Goal: Information Seeking & Learning: Learn about a topic

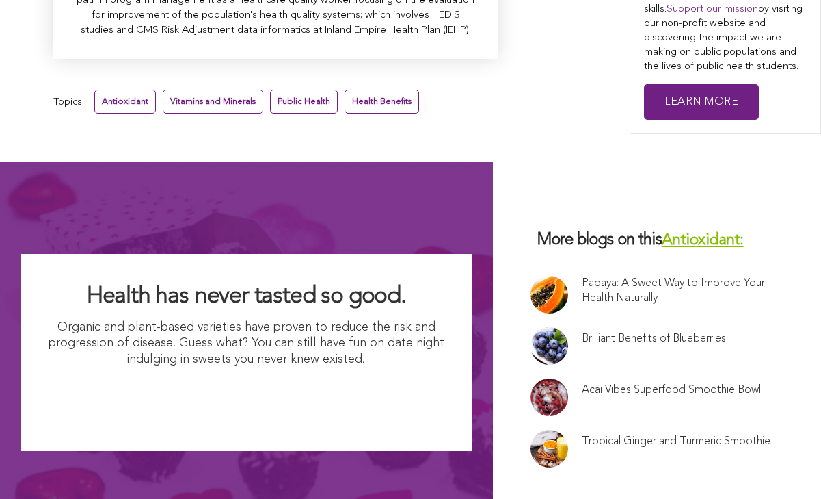
scroll to position [4188, 0]
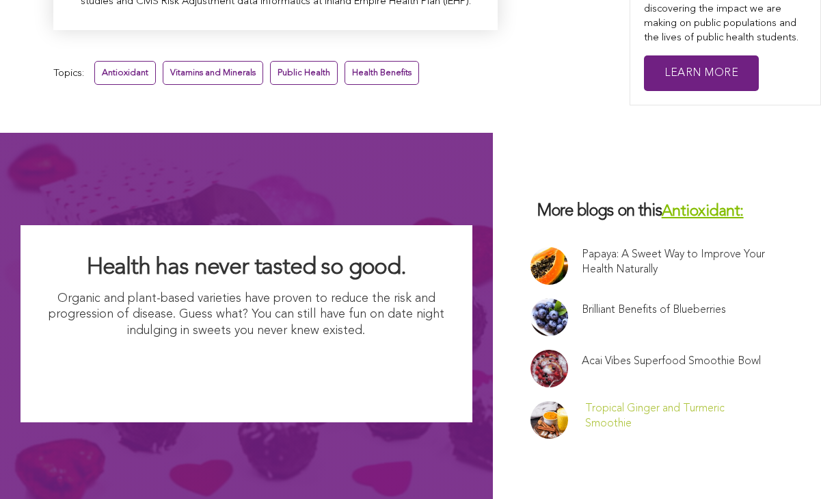
click at [653, 401] on link "Tropical Ginger and Turmeric Smoothie" at bounding box center [678, 416] width 187 height 30
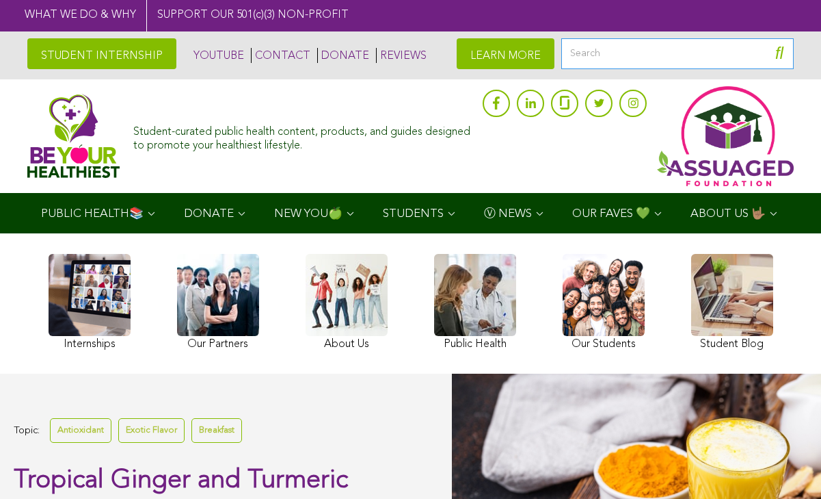
click at [624, 61] on input "Search" at bounding box center [678, 53] width 233 height 31
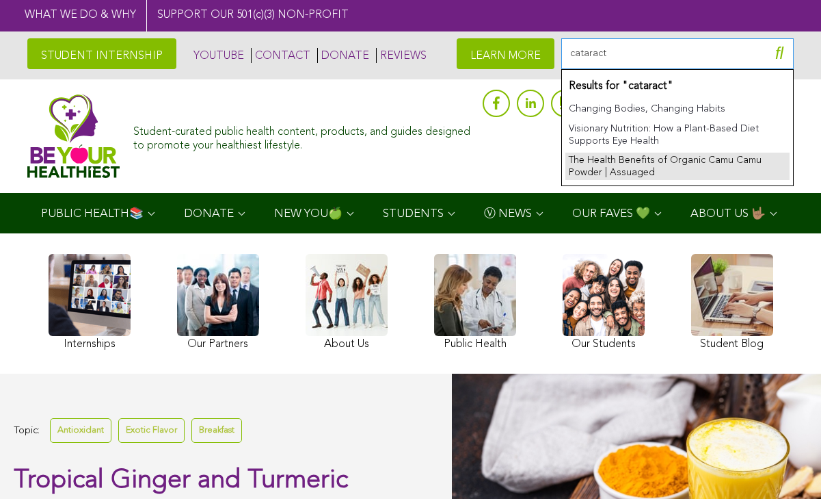
type input "cataract"
click at [653, 161] on link "The Health Benefits of Organic Camu Camu Powder | Assuaged" at bounding box center [678, 166] width 224 height 27
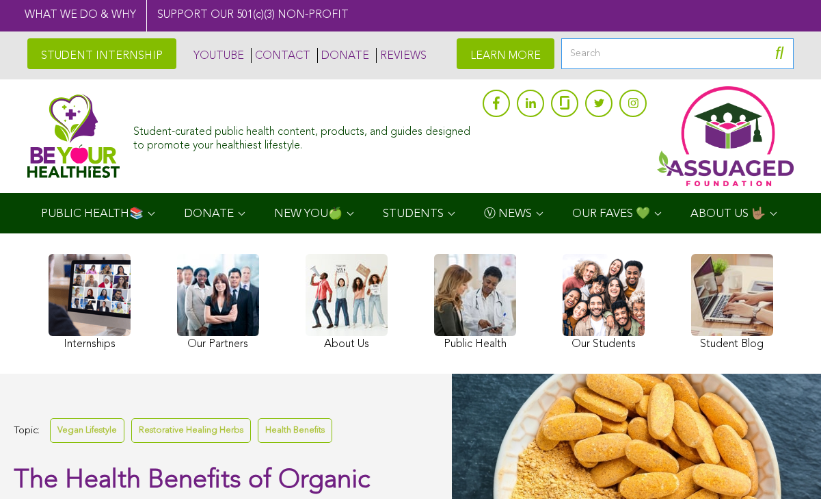
click at [611, 56] on input "Search" at bounding box center [678, 53] width 233 height 31
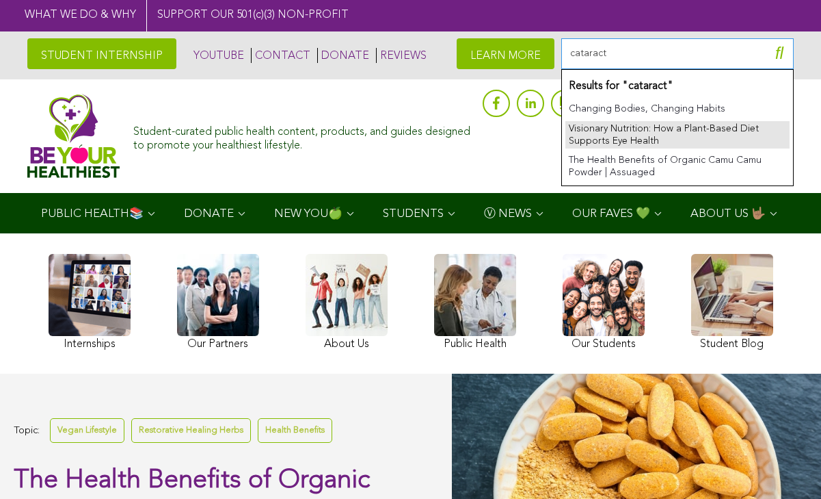
type input "cataract"
click at [646, 135] on link "Visionary Nutrition: How a Plant-Based Diet Supports Eye Health" at bounding box center [678, 134] width 224 height 27
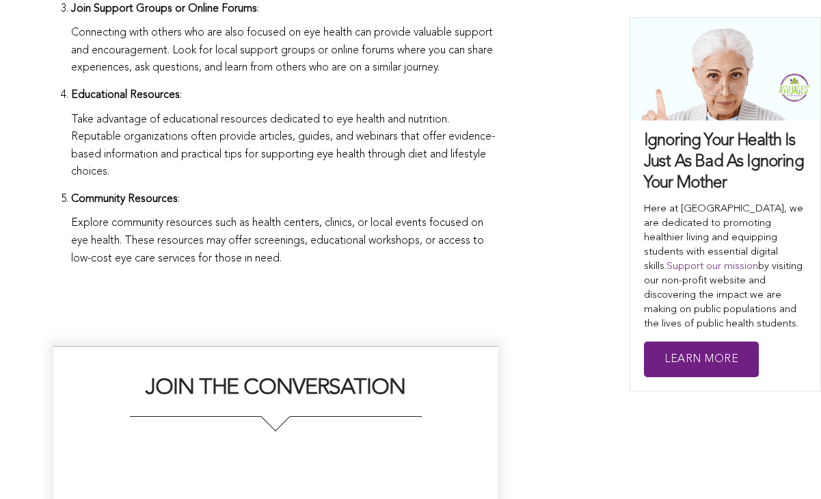
scroll to position [5064, 0]
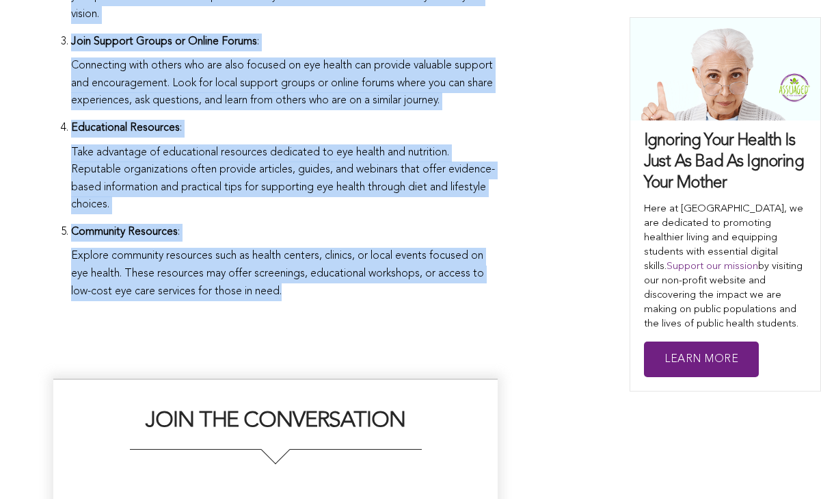
drag, startPoint x: 292, startPoint y: 345, endPoint x: 326, endPoint y: 324, distance: 40.2
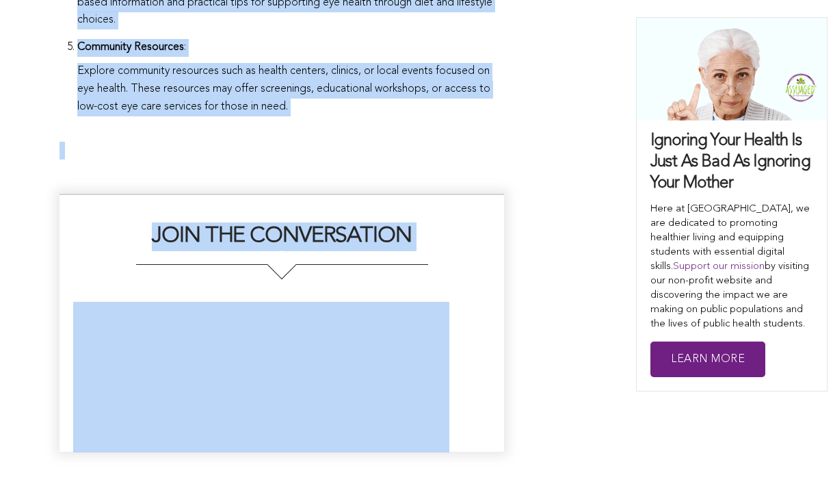
scroll to position [5313, 0]
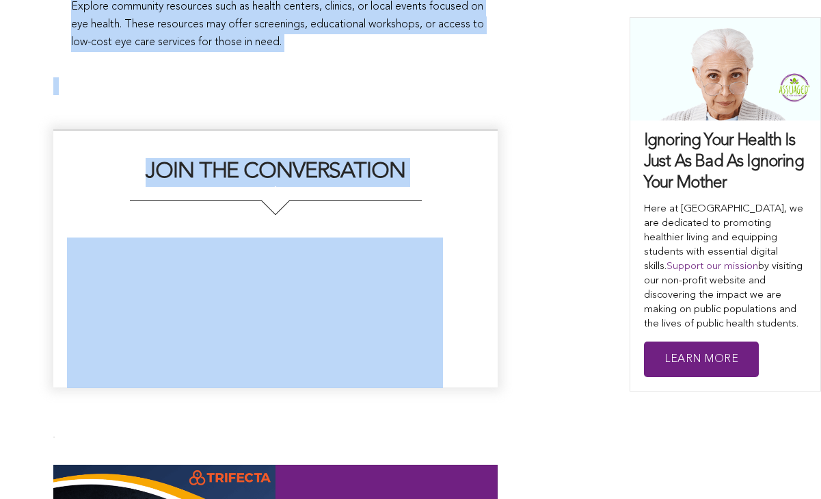
drag, startPoint x: 505, startPoint y: 207, endPoint x: 494, endPoint y: 414, distance: 208.2
copy div "In our quest for overall health, we often overlook the importance of maintainin…"
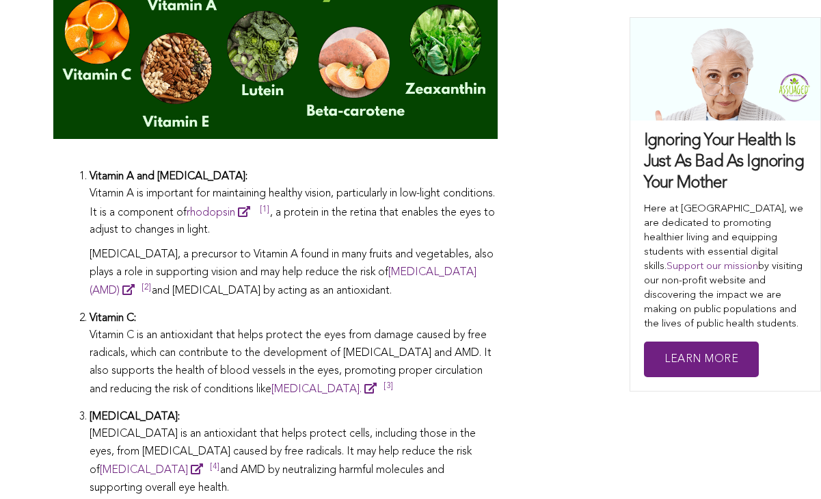
scroll to position [1310, 0]
